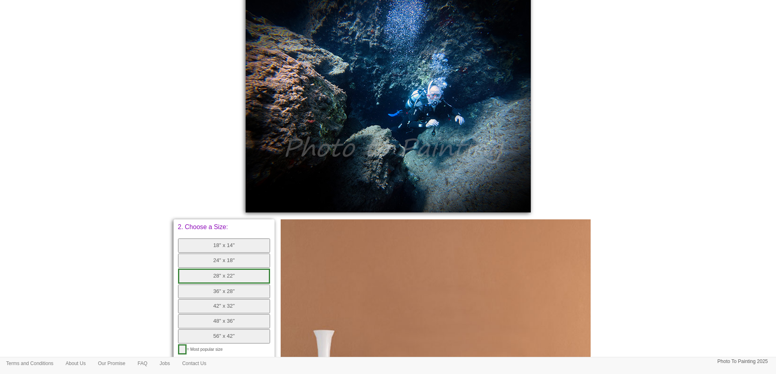
scroll to position [163, 0]
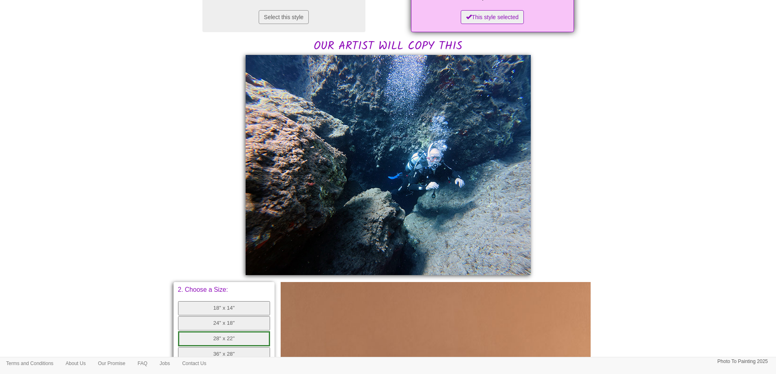
scroll to position [244, 0]
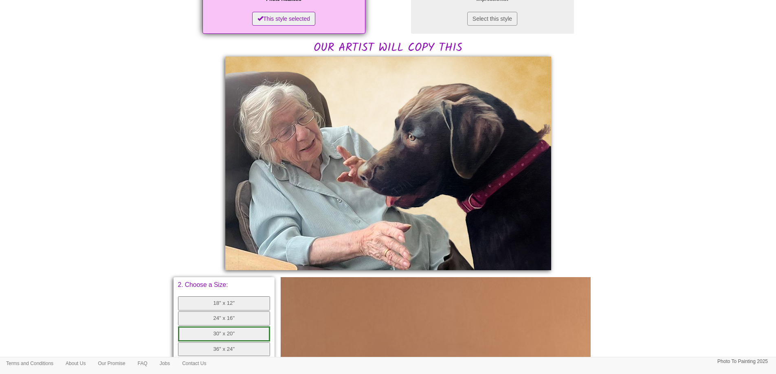
scroll to position [163, 0]
